Goal: Task Accomplishment & Management: Complete application form

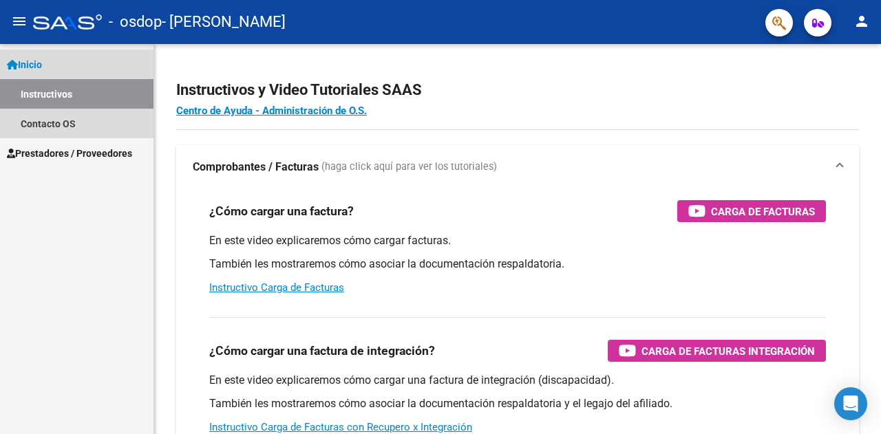
click at [60, 60] on link "Inicio" at bounding box center [76, 65] width 153 height 30
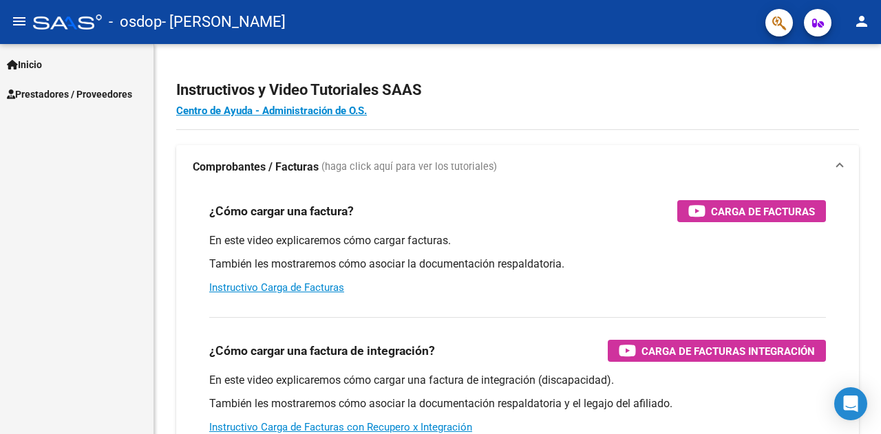
click at [39, 60] on span "Inicio" at bounding box center [24, 64] width 35 height 15
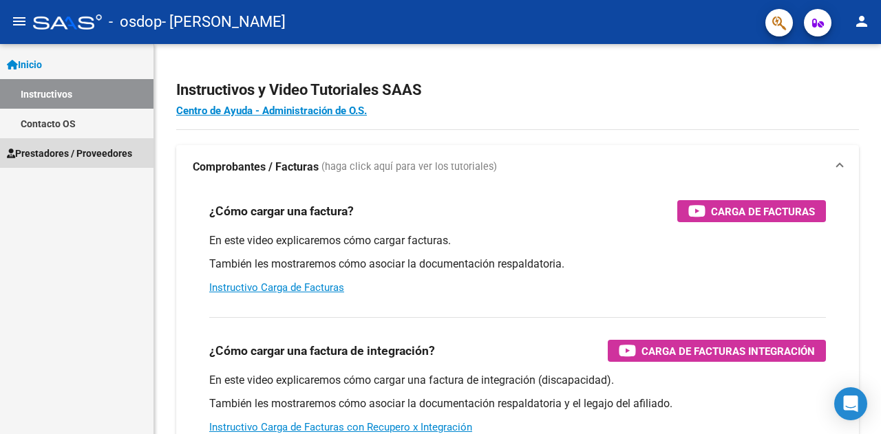
click at [52, 164] on link "Prestadores / Proveedores" at bounding box center [76, 153] width 153 height 30
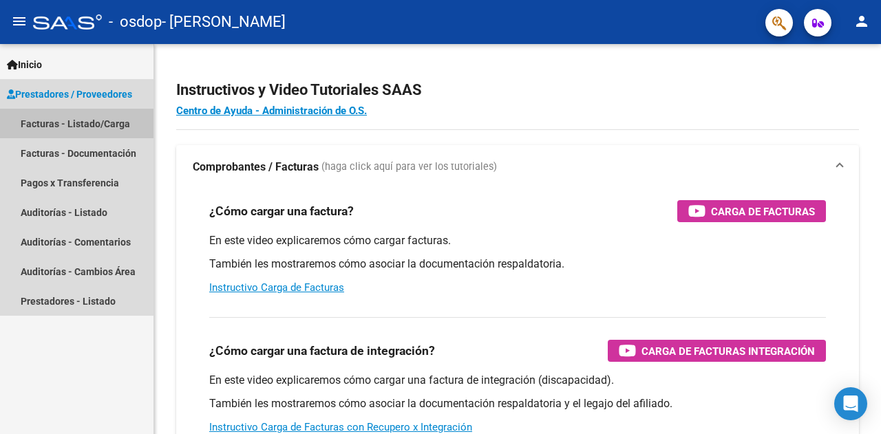
click at [44, 125] on link "Facturas - Listado/Carga" at bounding box center [76, 124] width 153 height 30
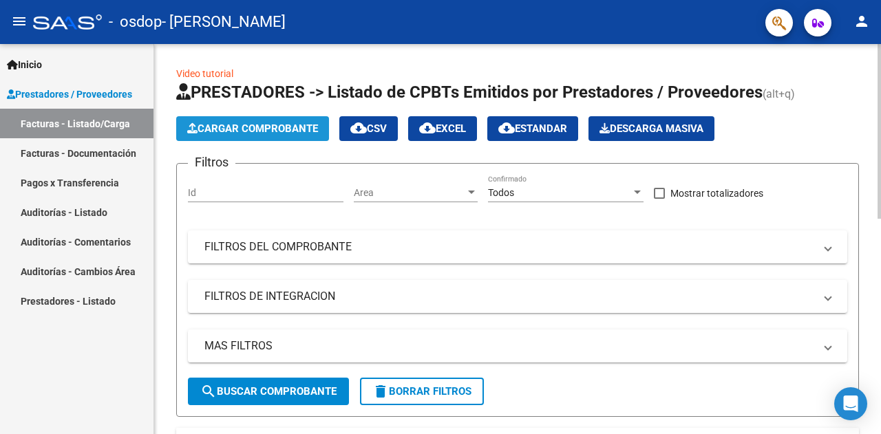
click at [257, 130] on span "Cargar Comprobante" at bounding box center [252, 128] width 131 height 12
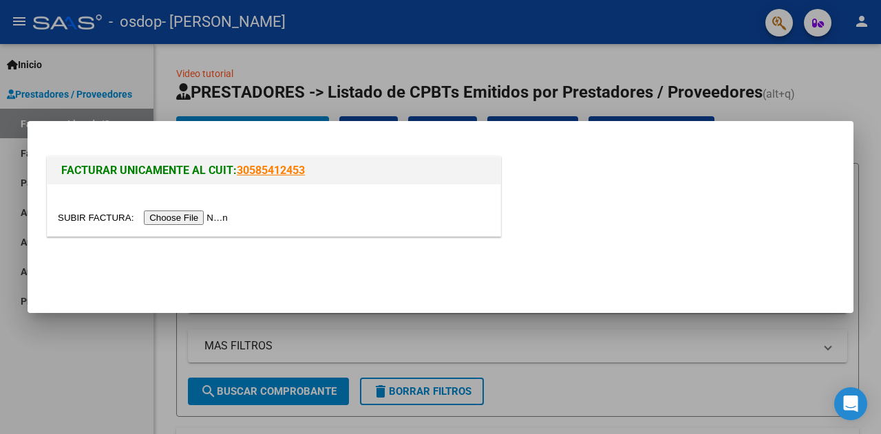
click at [185, 216] on input "file" at bounding box center [145, 218] width 174 height 14
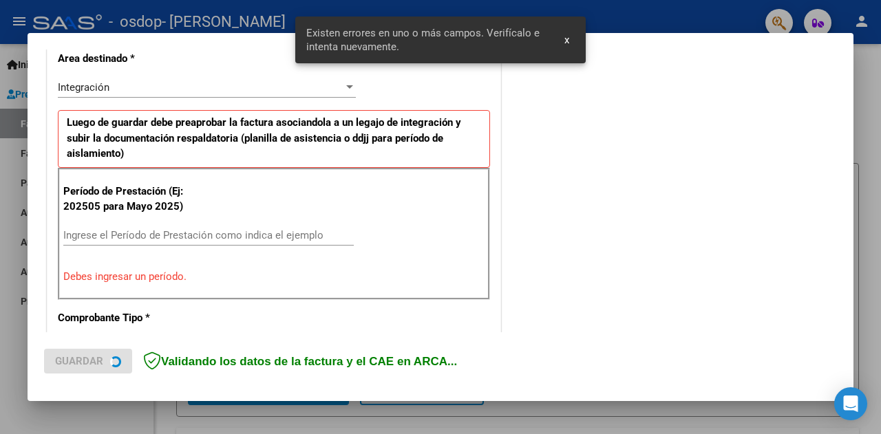
scroll to position [325, 0]
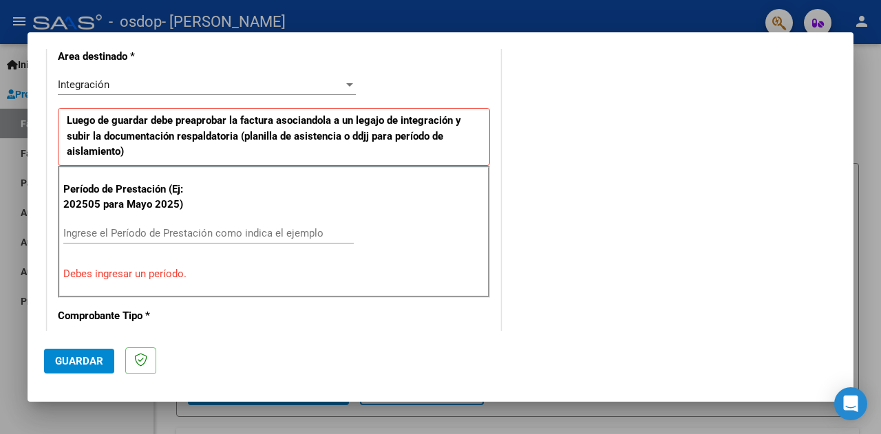
click at [167, 234] on input "Ingrese el Período de Prestación como indica el ejemplo" at bounding box center [208, 233] width 290 height 12
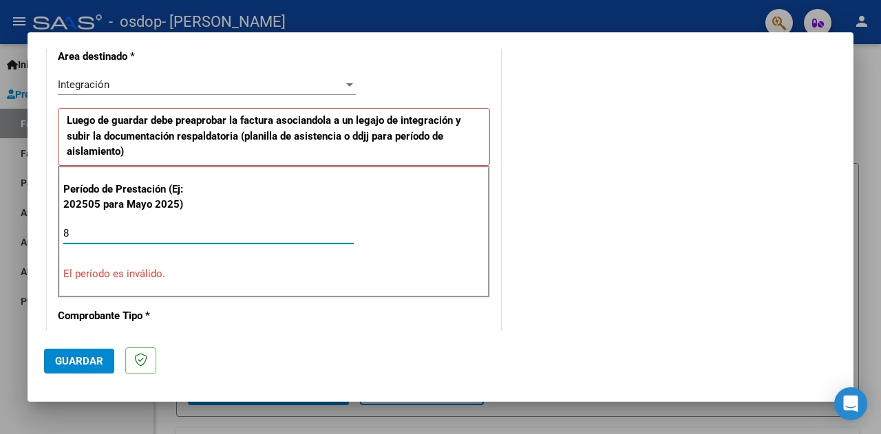
type input "7"
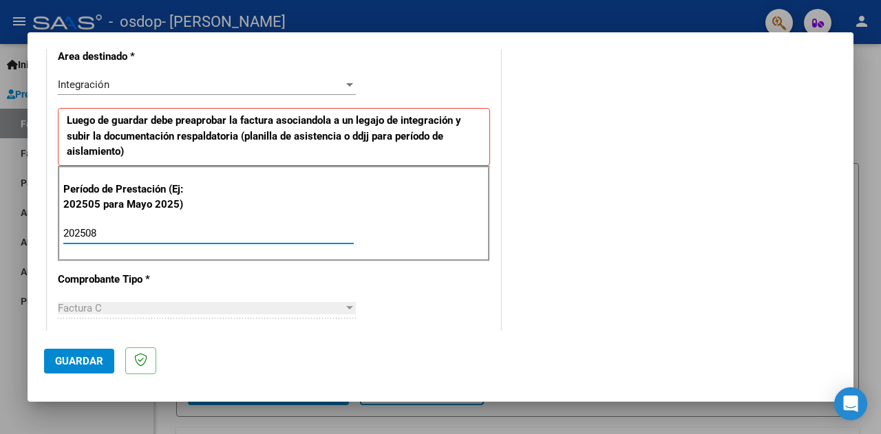
type input "202508"
click at [241, 355] on mat-dialog-actions "Guardar" at bounding box center [440, 358] width 793 height 54
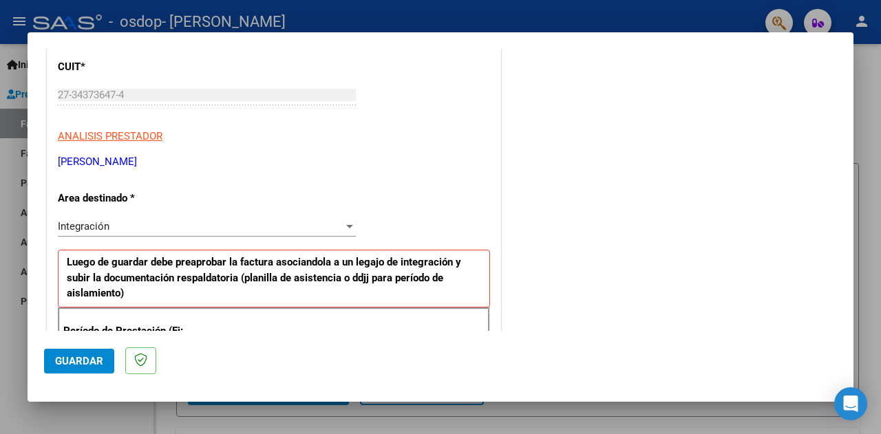
scroll to position [212, 0]
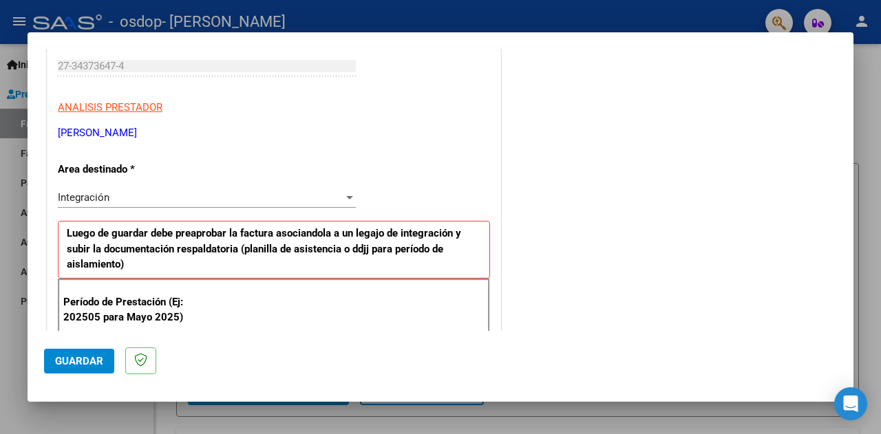
click at [330, 189] on div "Integración Seleccionar Area" at bounding box center [207, 197] width 298 height 21
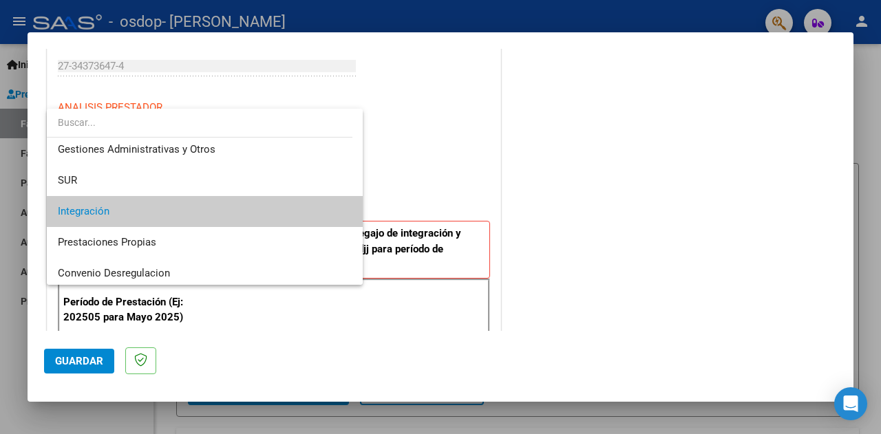
scroll to position [0, 0]
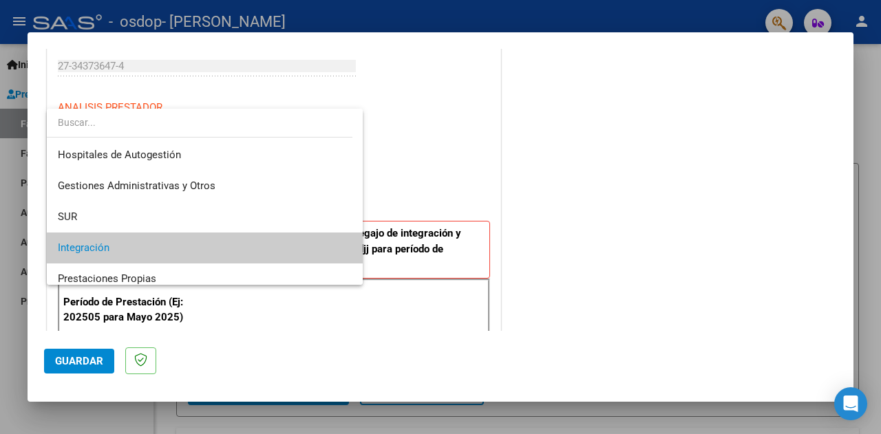
click at [458, 166] on div at bounding box center [440, 217] width 881 height 434
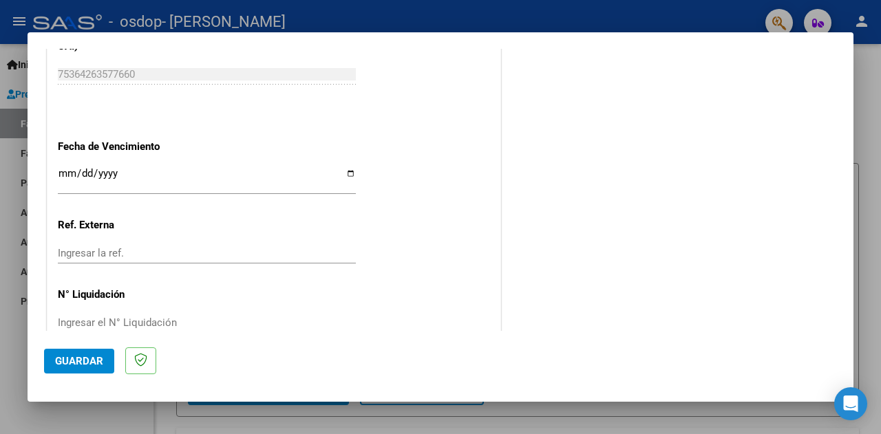
scroll to position [936, 0]
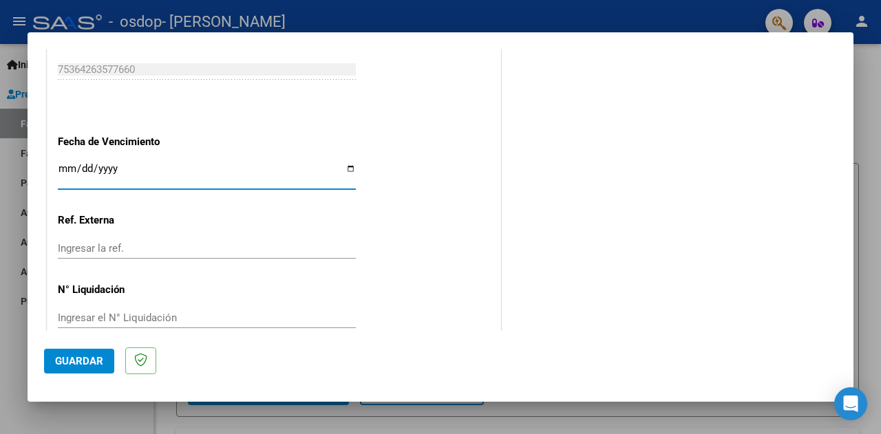
click at [341, 165] on input "Ingresar la fecha" at bounding box center [207, 174] width 298 height 22
click at [347, 169] on input "Ingresar la fecha" at bounding box center [207, 174] width 298 height 22
type input "[DATE]"
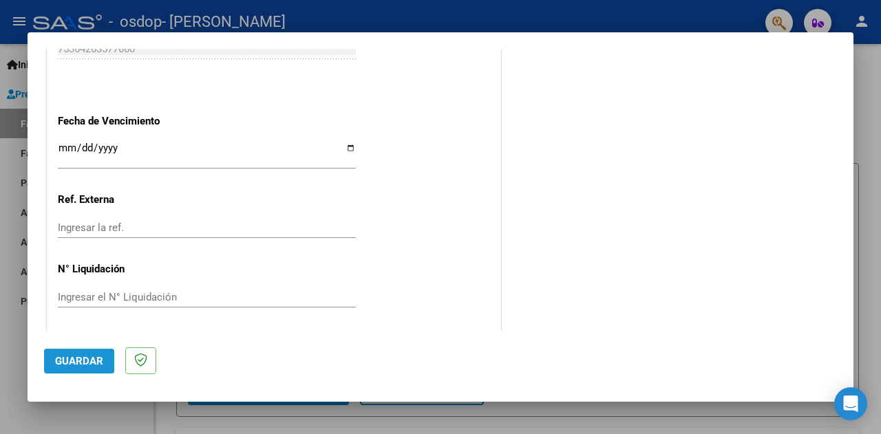
click at [65, 359] on span "Guardar" at bounding box center [79, 361] width 48 height 12
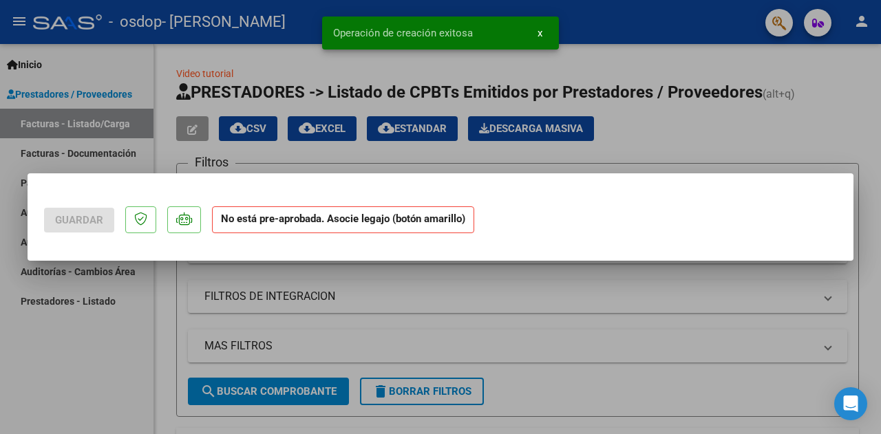
scroll to position [0, 0]
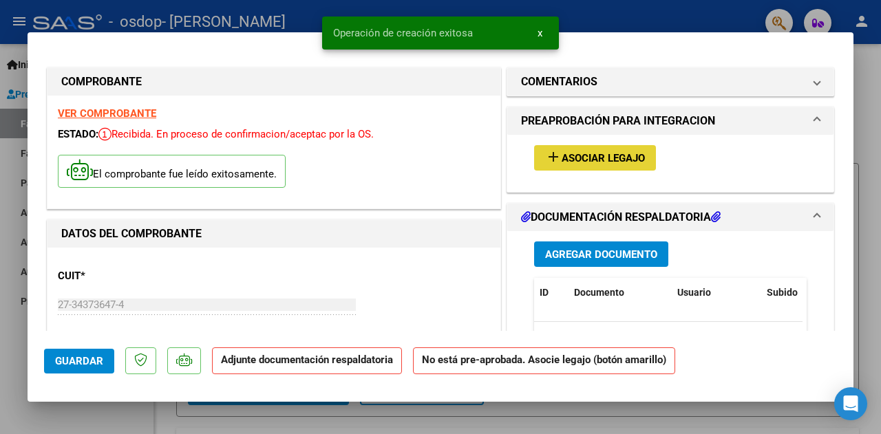
click at [563, 152] on span "Asociar Legajo" at bounding box center [602, 158] width 83 height 12
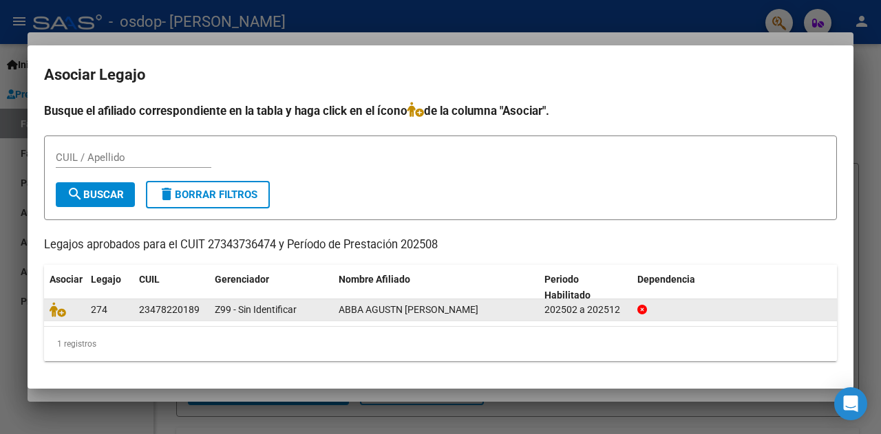
click at [361, 309] on span "ABBA AGUST­N [PERSON_NAME]" at bounding box center [409, 309] width 140 height 11
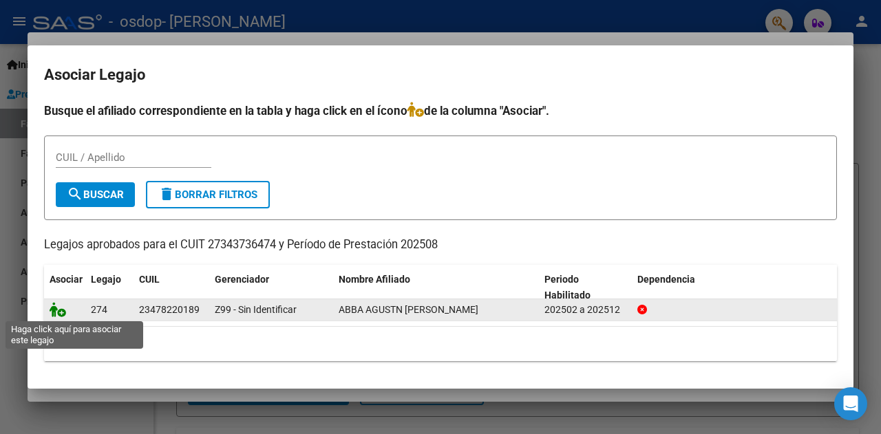
click at [62, 312] on icon at bounding box center [58, 309] width 17 height 15
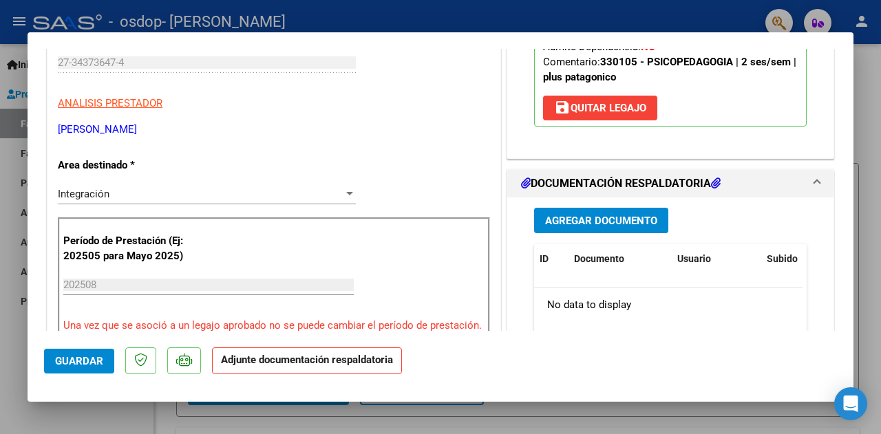
scroll to position [267, 0]
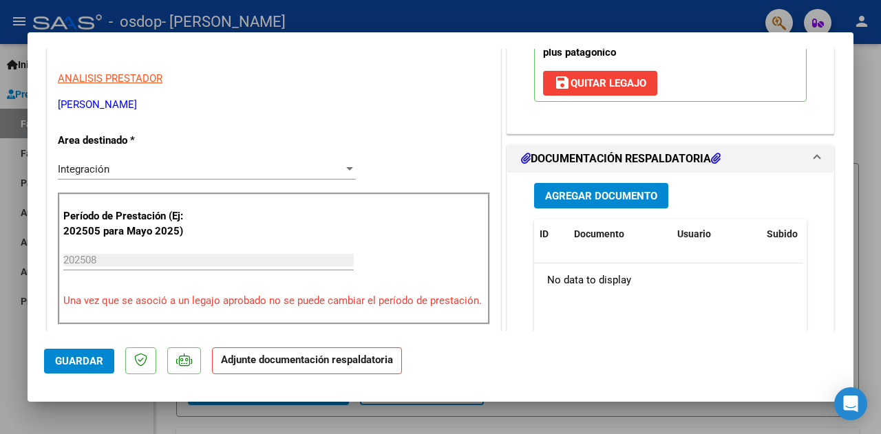
click at [561, 192] on span "Agregar Documento" at bounding box center [601, 196] width 112 height 12
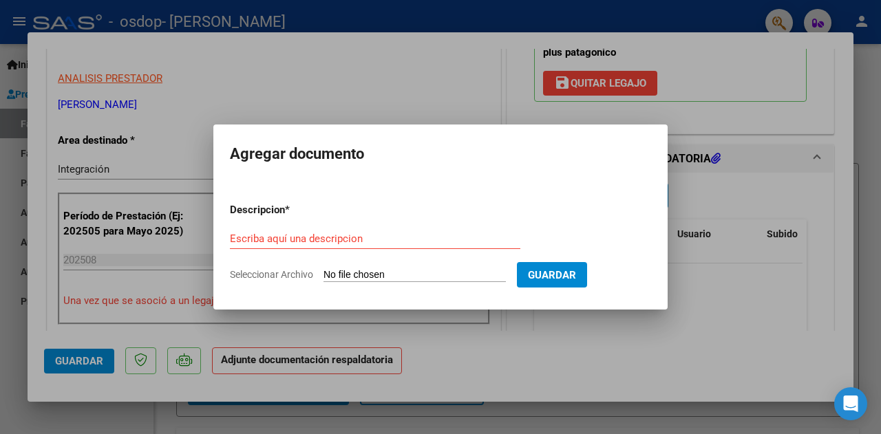
click at [264, 269] on span "Seleccionar Archivo" at bounding box center [271, 274] width 83 height 11
click at [323, 269] on input "Seleccionar Archivo" at bounding box center [414, 275] width 182 height 13
type input "C:\fakepath\asistencia abba agosto psicopedagogia.pdf"
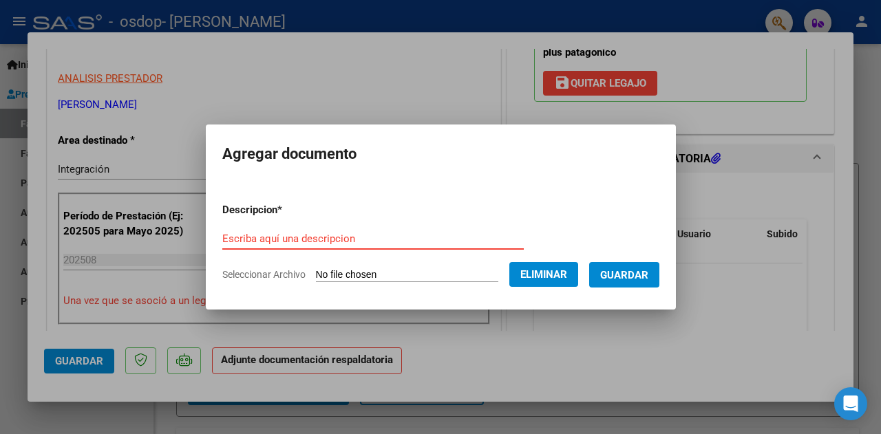
click at [385, 242] on input "Escriba aquí una descripcion" at bounding box center [372, 239] width 301 height 12
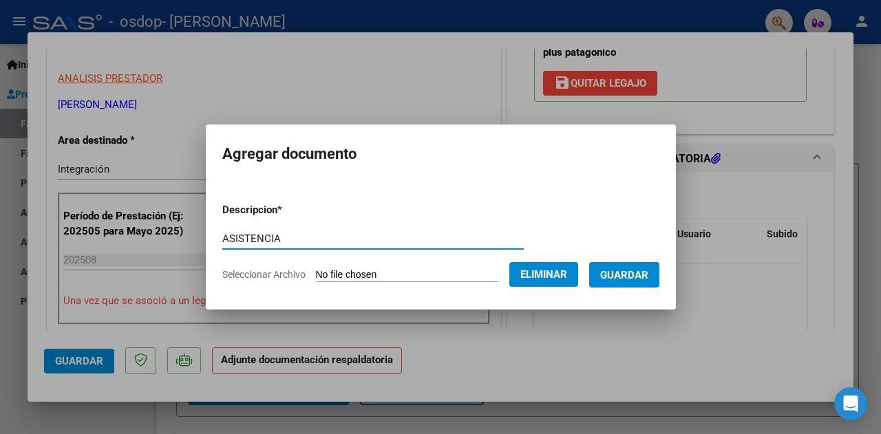
type input "ASISTENCIA"
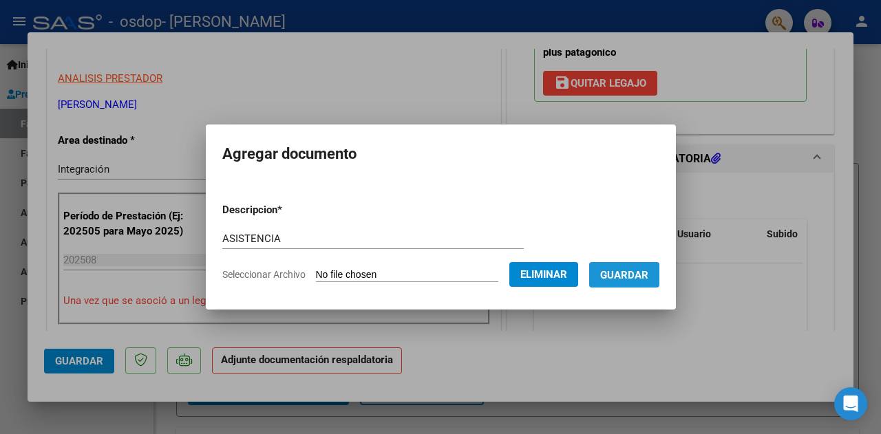
click at [630, 279] on span "Guardar" at bounding box center [624, 275] width 48 height 12
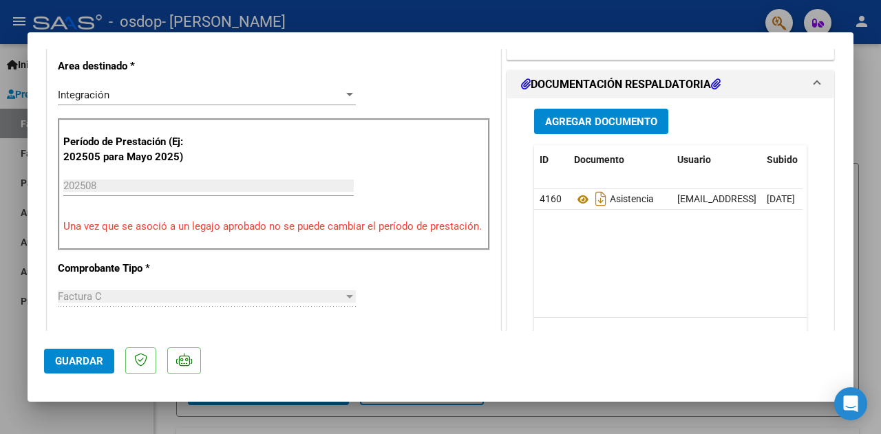
scroll to position [483, 0]
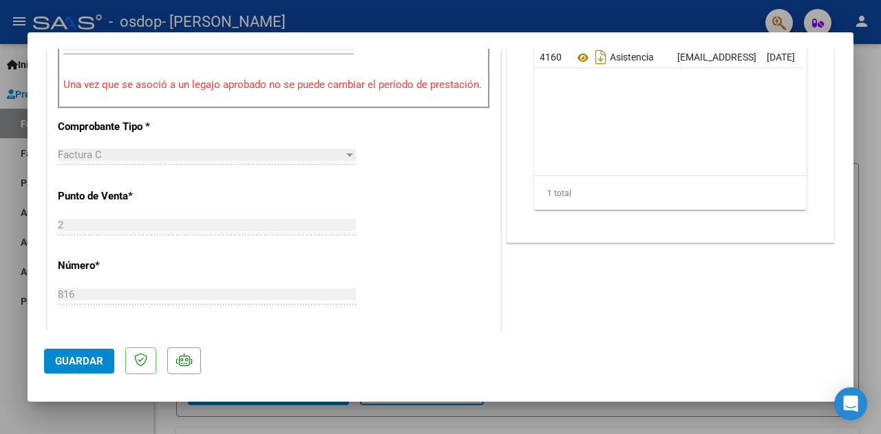
click at [76, 376] on mat-dialog-actions "Guardar" at bounding box center [440, 358] width 793 height 54
click at [61, 365] on span "Guardar" at bounding box center [79, 361] width 48 height 12
click at [385, 433] on div at bounding box center [440, 217] width 881 height 434
type input "$ 0,00"
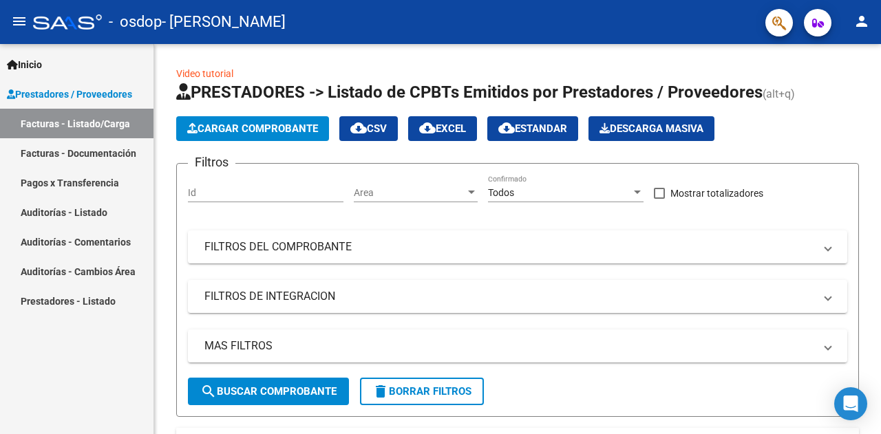
click at [84, 155] on link "Facturas - Documentación" at bounding box center [76, 153] width 153 height 30
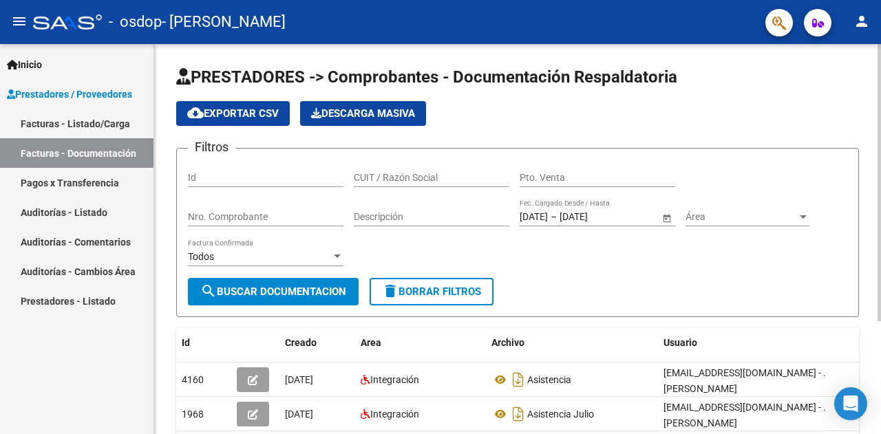
click at [839, 85] on h1 "PRESTADORES -> Comprobantes - Documentación Respaldatoria" at bounding box center [517, 78] width 683 height 24
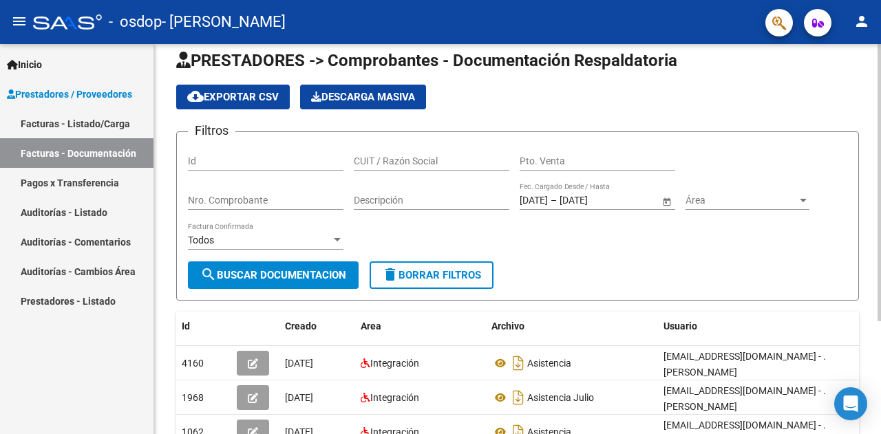
scroll to position [28, 0]
